Goal: Task Accomplishment & Management: Use online tool/utility

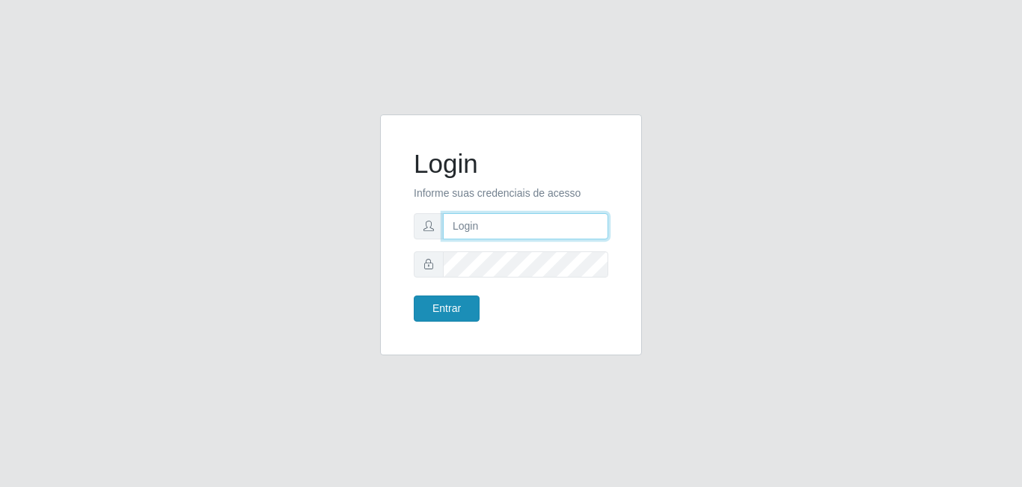
type input "[EMAIL_ADDRESS][DOMAIN_NAME]"
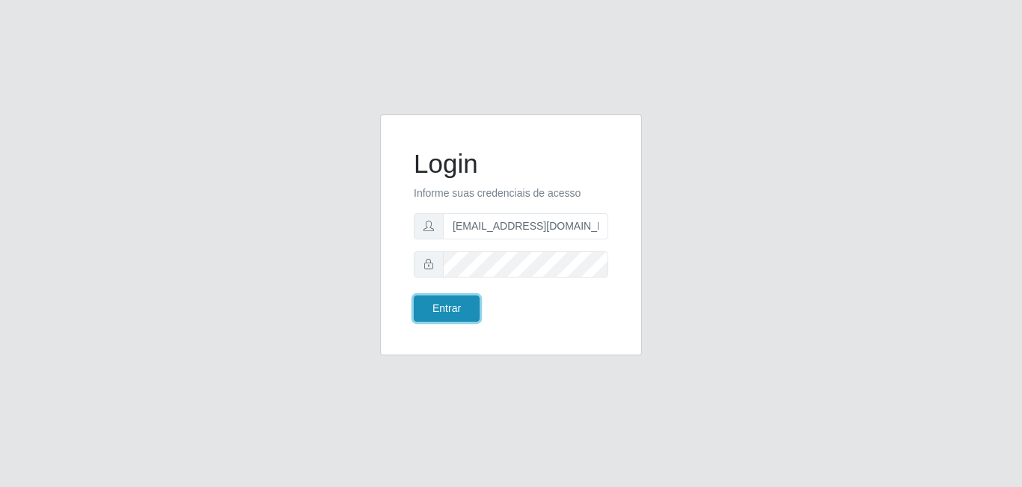
click at [473, 307] on button "Entrar" at bounding box center [447, 308] width 66 height 26
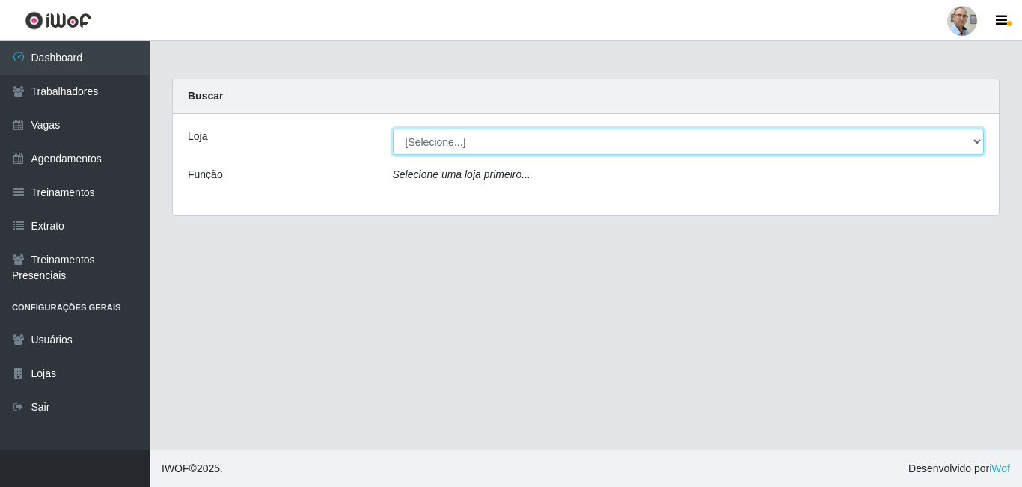
click at [895, 147] on select "[Selecione...] Mar Vermelho - Loja 04" at bounding box center [689, 142] width 592 height 26
select select "251"
click at [393, 129] on select "[Selecione...] Mar Vermelho - Loja 04" at bounding box center [689, 142] width 592 height 26
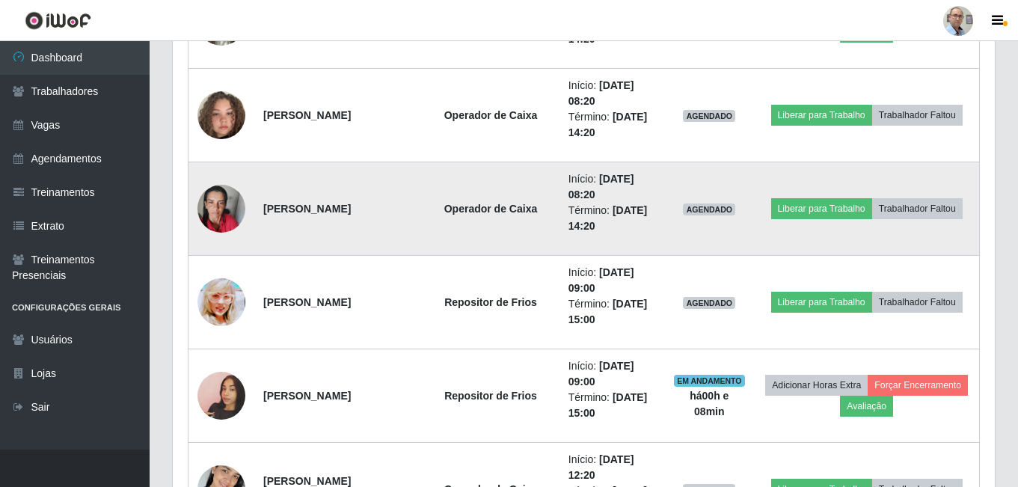
scroll to position [1870, 0]
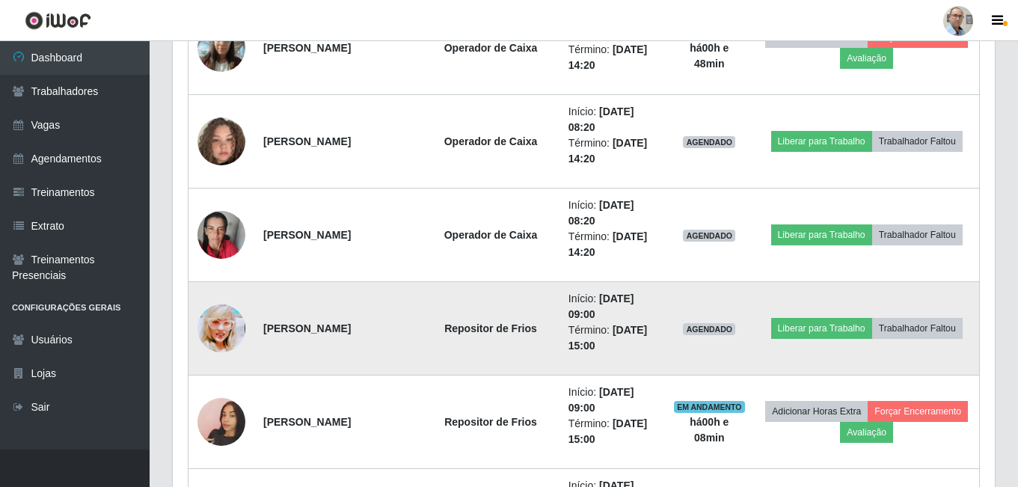
click at [225, 327] on img at bounding box center [221, 328] width 48 height 67
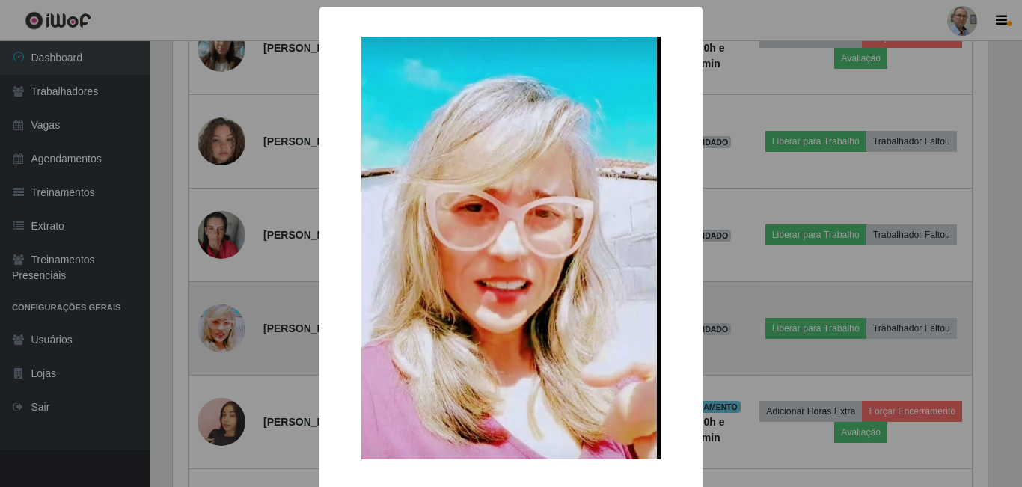
click at [225, 327] on div "× OK Cancel" at bounding box center [511, 243] width 1022 height 487
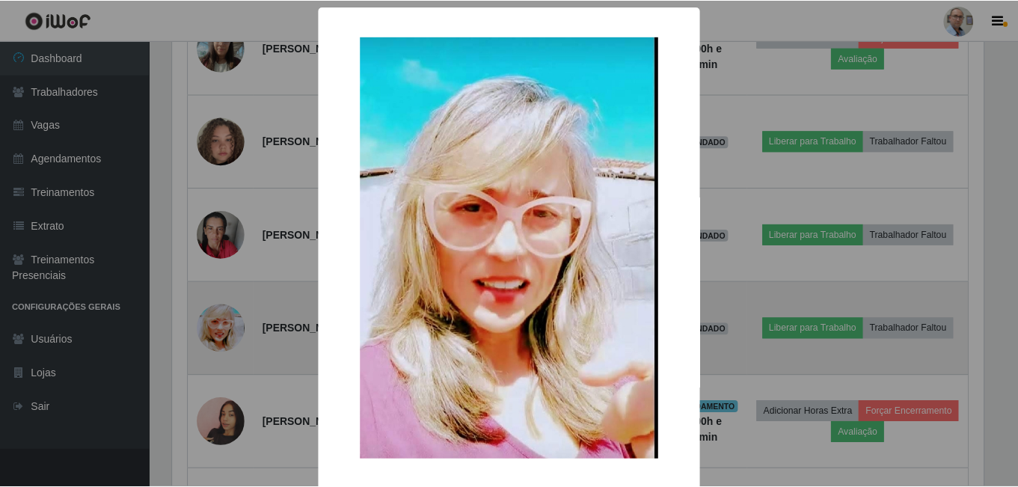
scroll to position [310, 822]
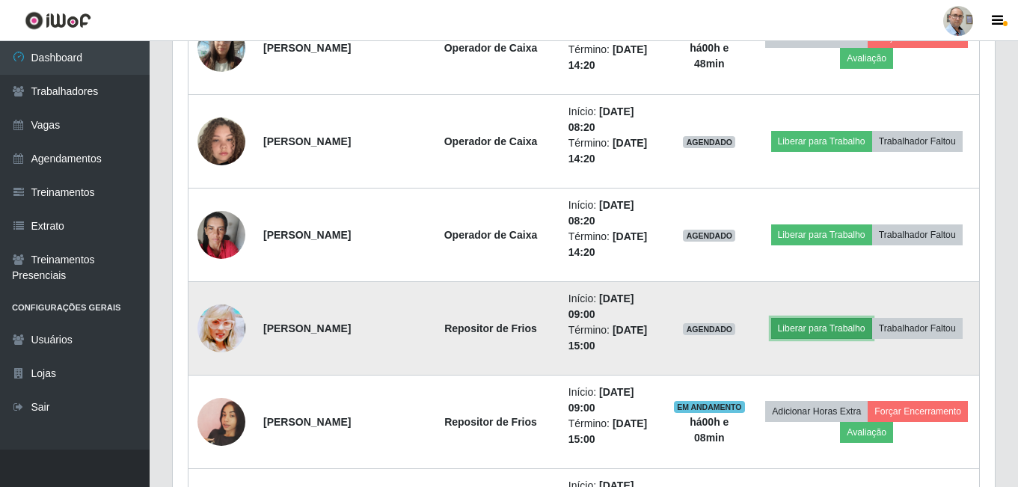
click at [839, 331] on button "Liberar para Trabalho" at bounding box center [821, 328] width 101 height 21
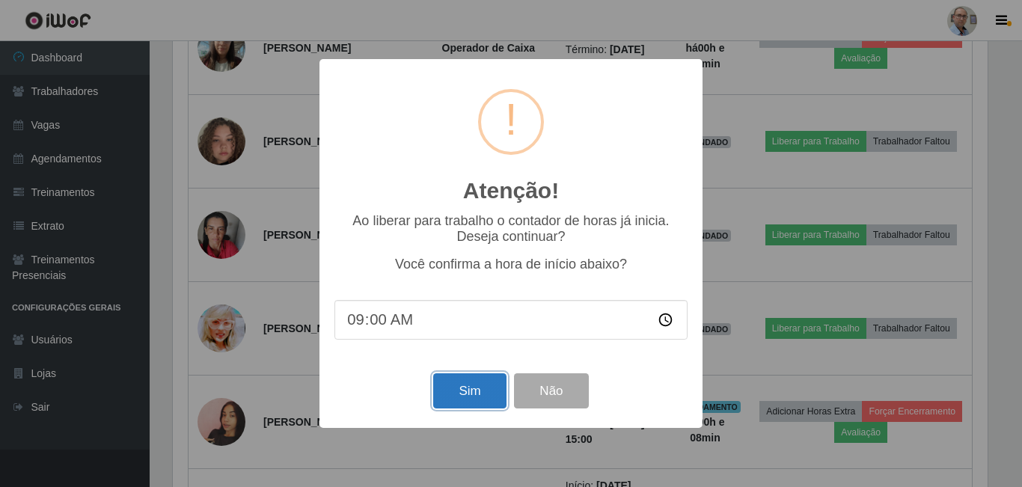
click at [462, 399] on button "Sim" at bounding box center [469, 390] width 73 height 35
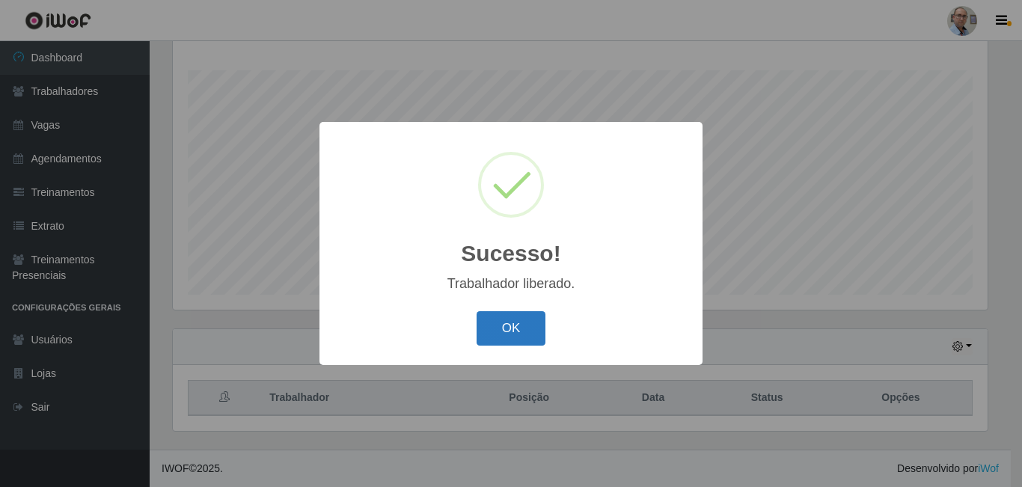
click at [533, 330] on button "OK" at bounding box center [512, 328] width 70 height 35
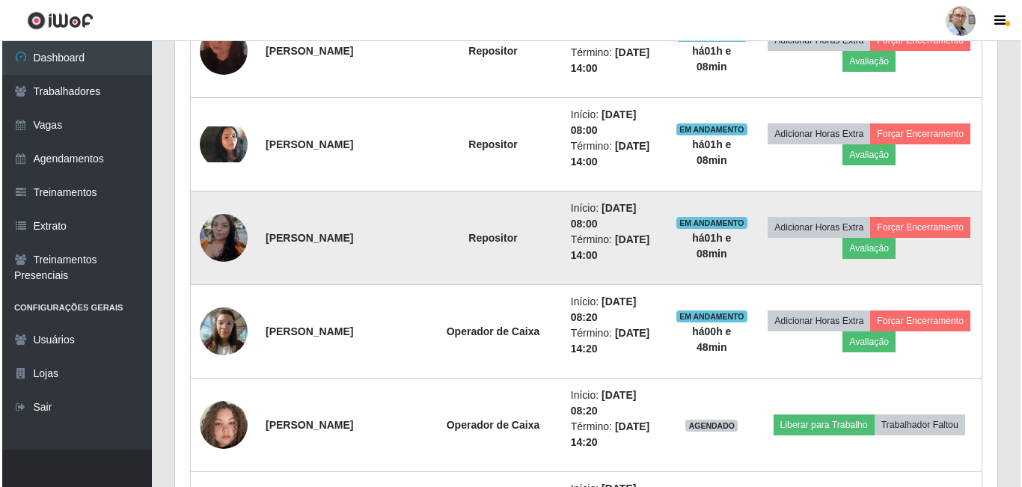
scroll to position [1736, 0]
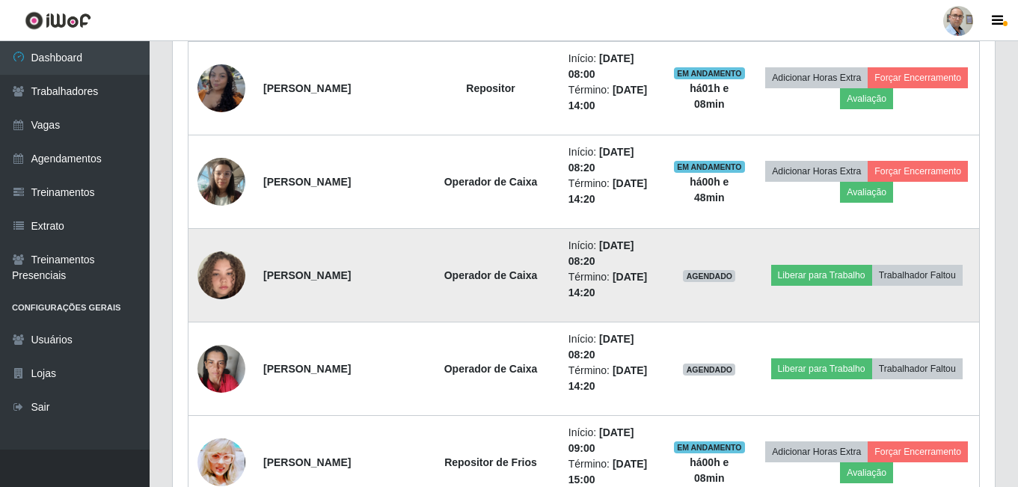
click at [232, 280] on img at bounding box center [221, 275] width 48 height 85
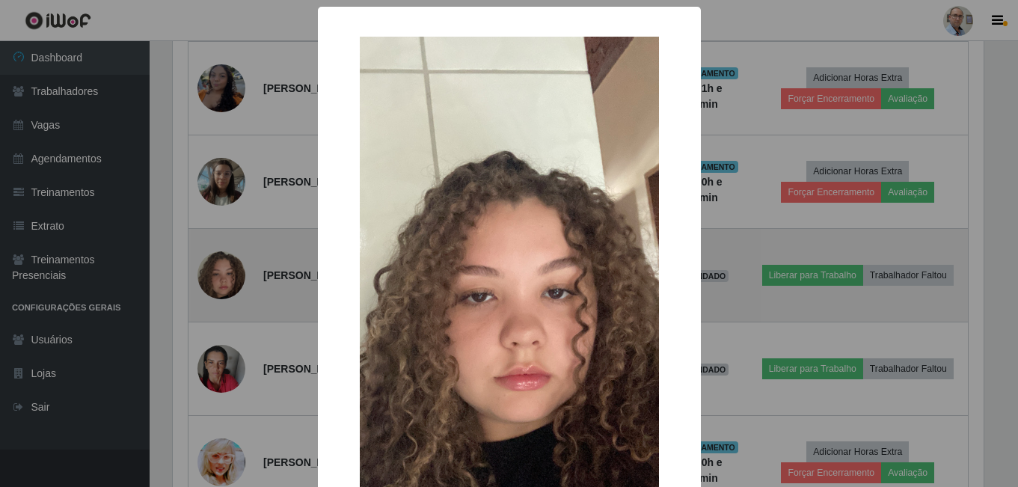
scroll to position [310, 815]
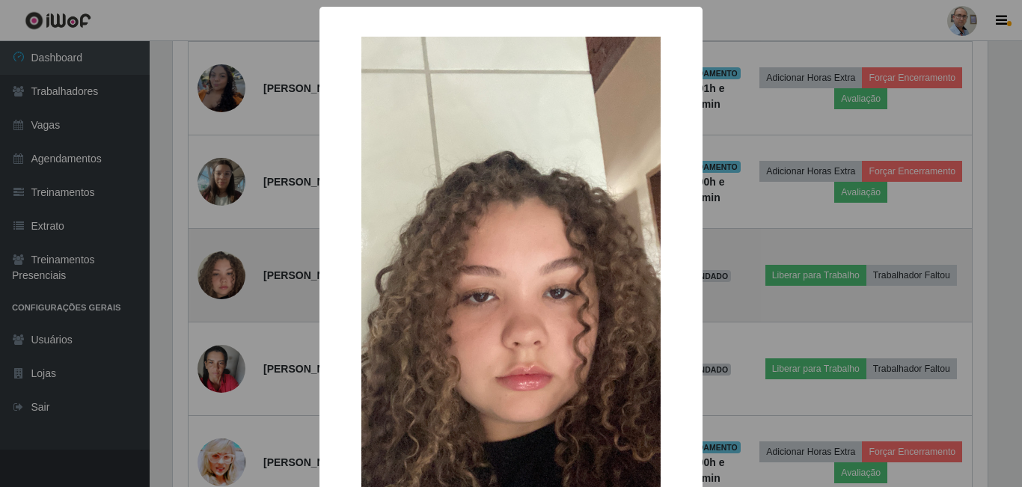
click at [232, 280] on div "× OK Cancel" at bounding box center [511, 243] width 1022 height 487
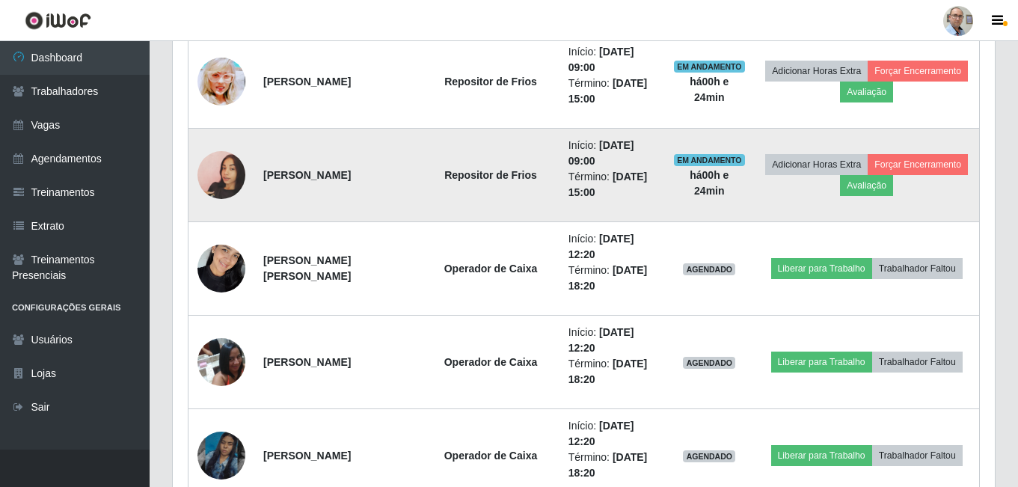
scroll to position [2185, 0]
